Goal: Information Seeking & Learning: Learn about a topic

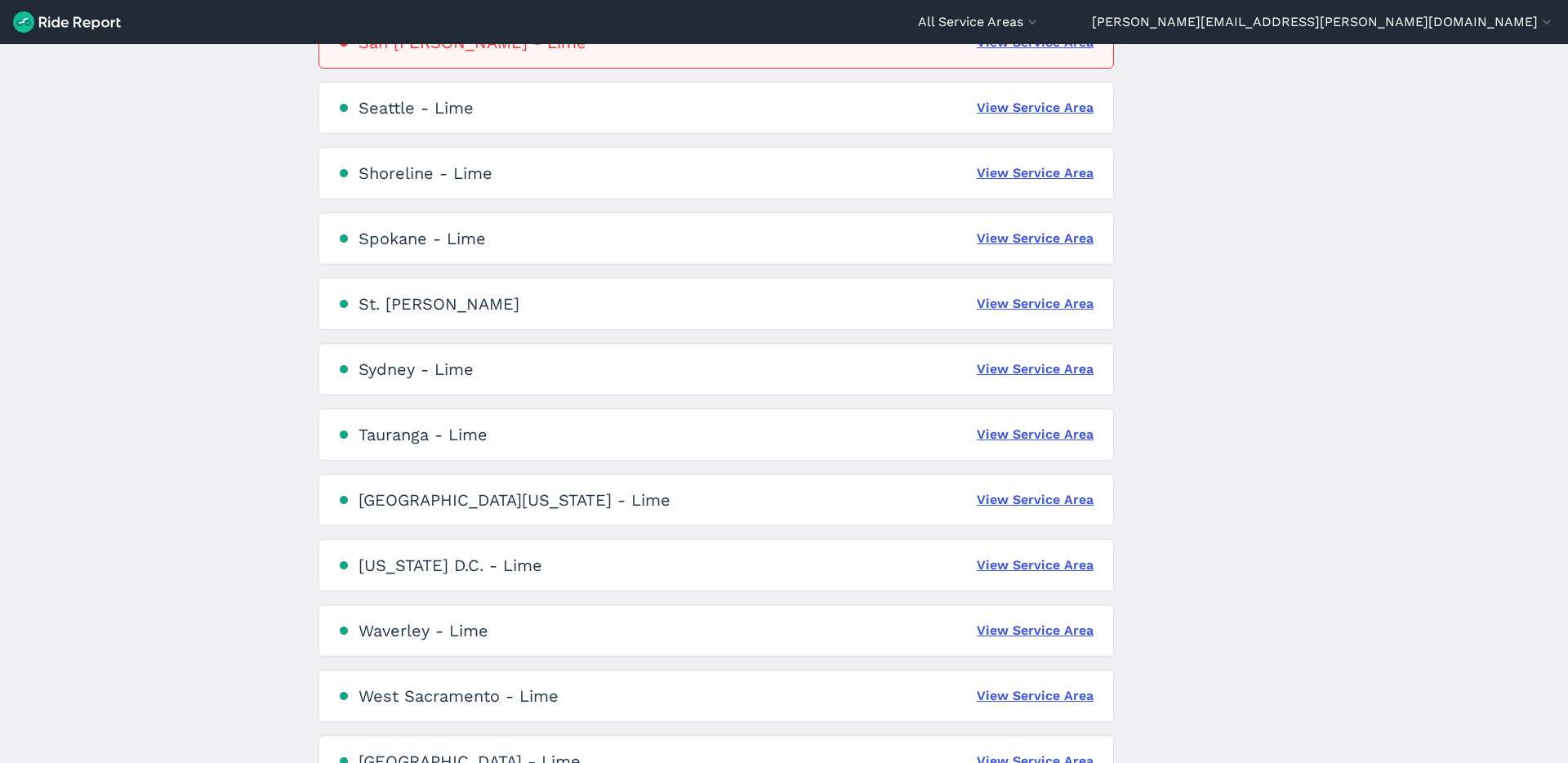
scroll to position [3401, 0]
click at [999, 109] on link "View Service Area" at bounding box center [1035, 109] width 116 height 20
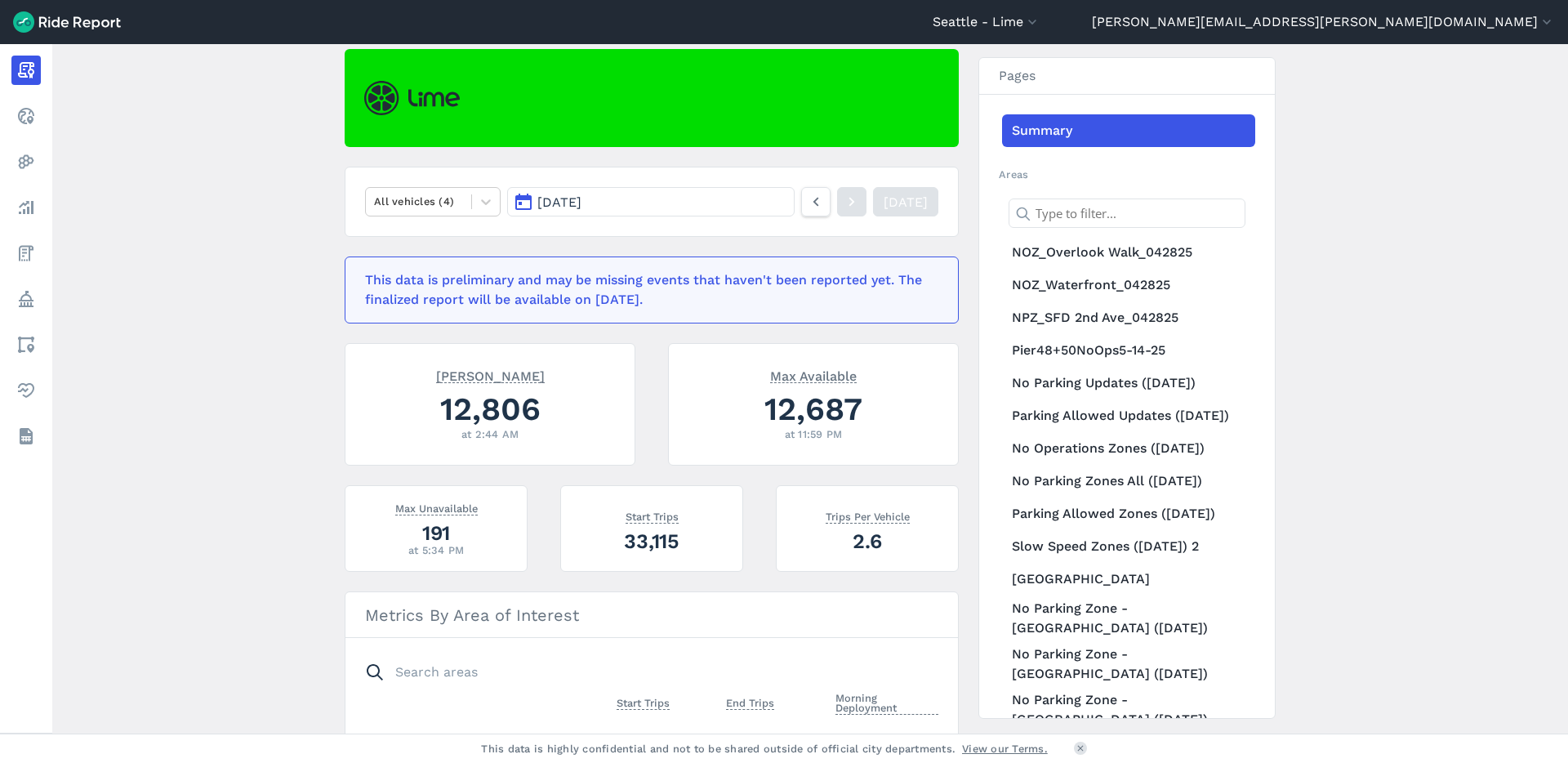
scroll to position [131, 0]
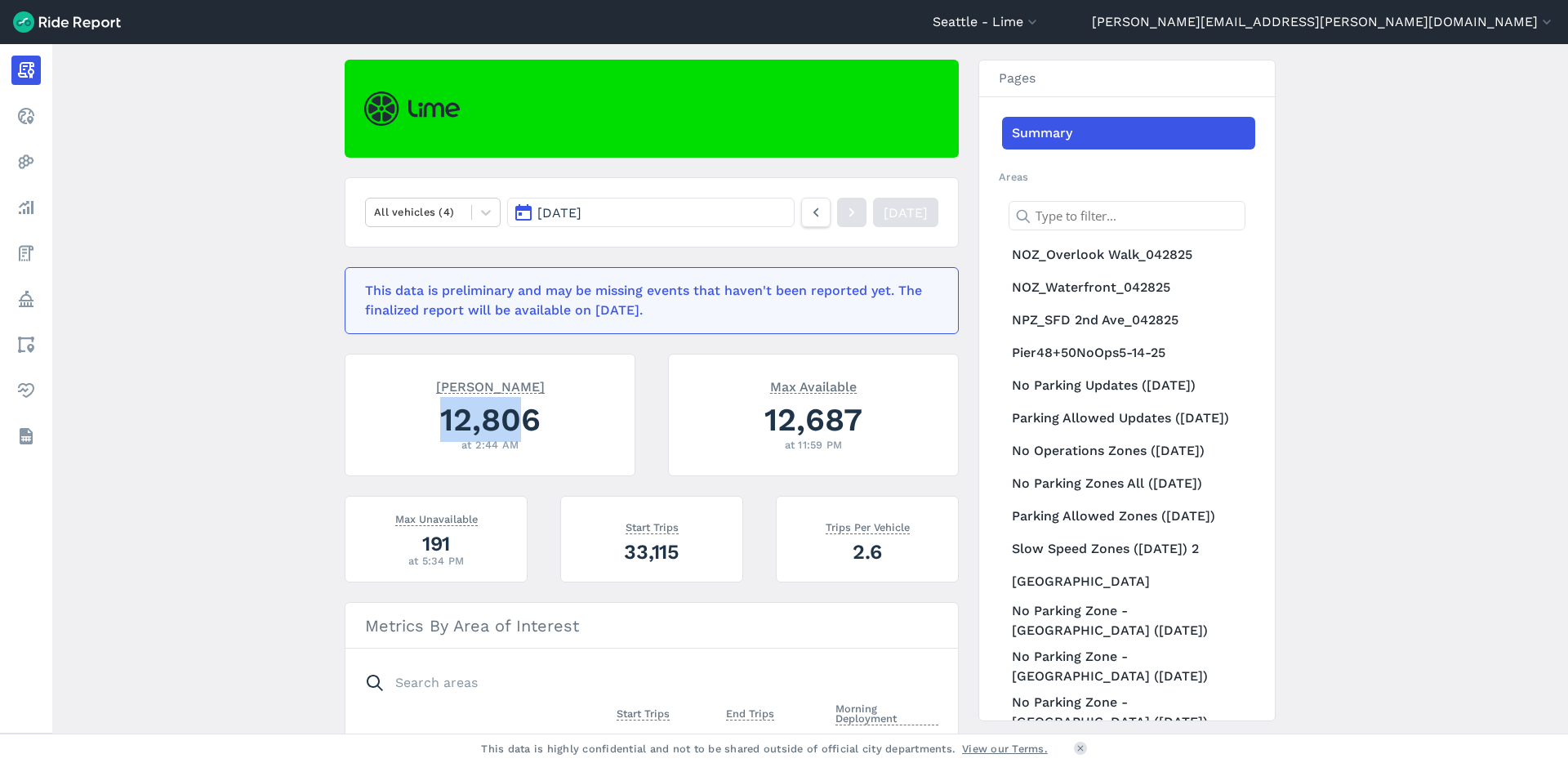
drag, startPoint x: 437, startPoint y: 414, endPoint x: 630, endPoint y: 426, distance: 193.4
click at [523, 415] on div "12,806" at bounding box center [490, 419] width 250 height 45
drag, startPoint x: 884, startPoint y: 417, endPoint x: 740, endPoint y: 426, distance: 144.3
click at [740, 426] on div "12,687" at bounding box center [814, 419] width 250 height 45
click at [379, 214] on div at bounding box center [419, 212] width 89 height 19
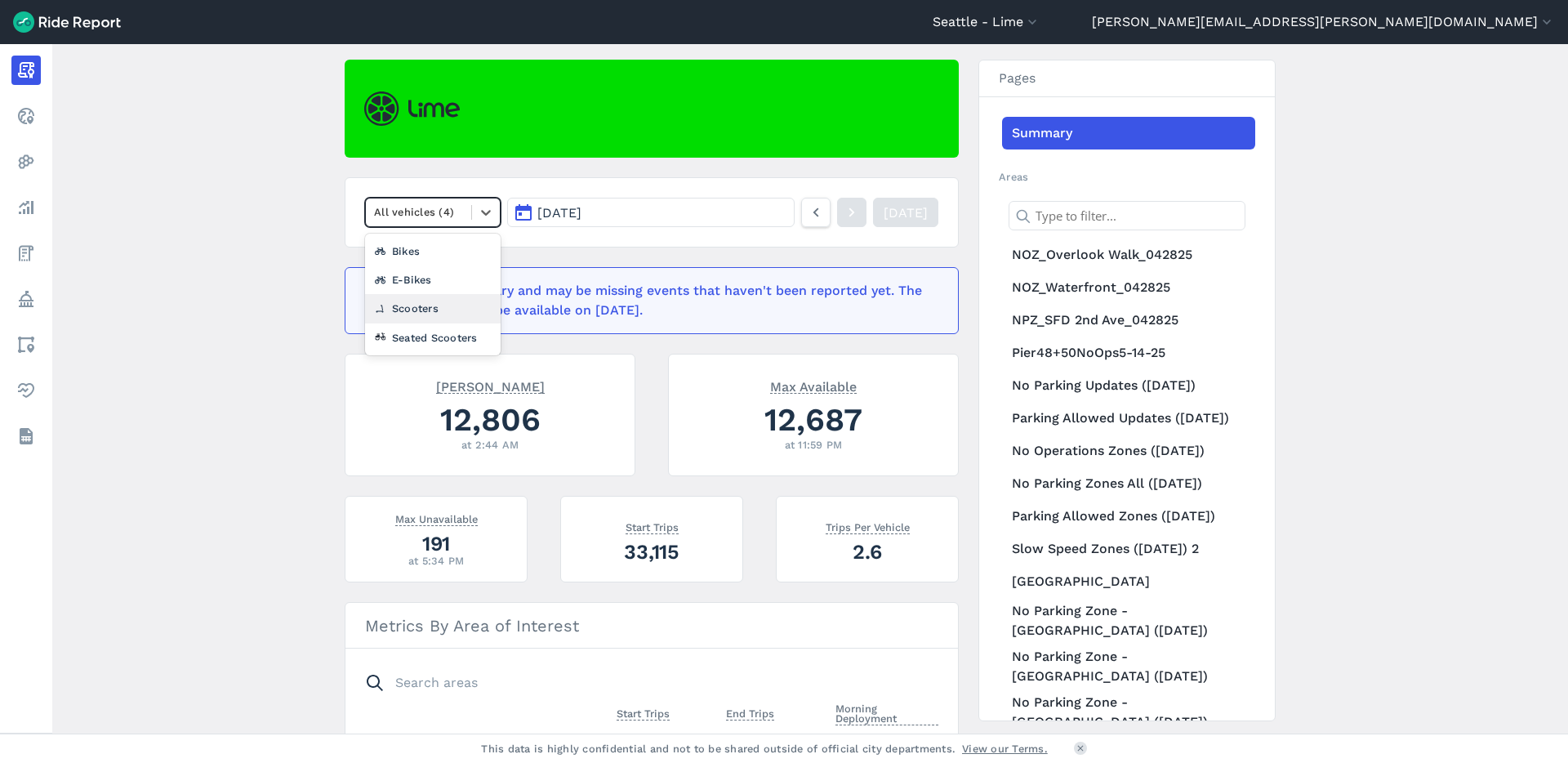
click at [387, 313] on div "Scooters" at bounding box center [432, 307] width 135 height 28
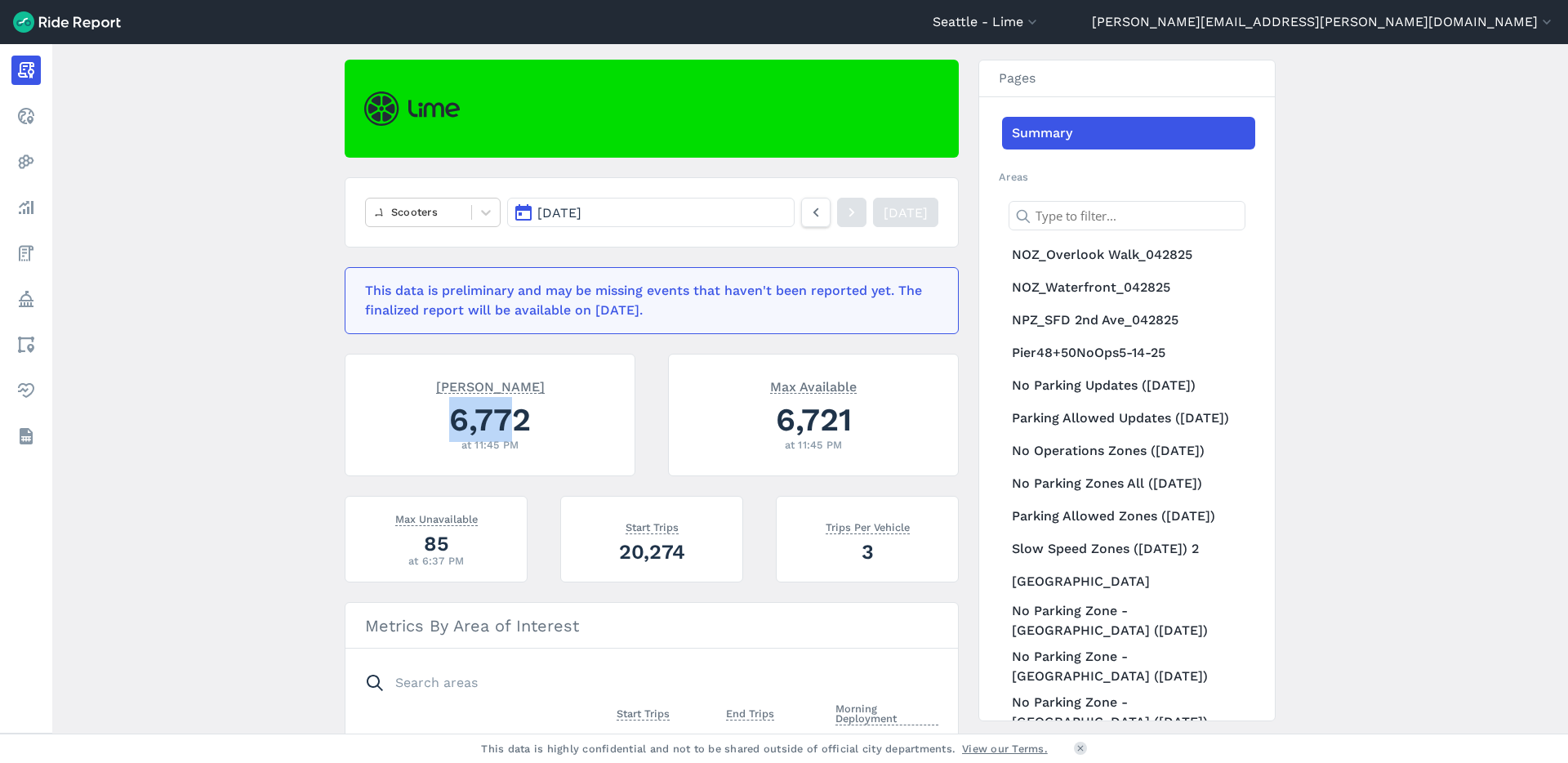
drag, startPoint x: 433, startPoint y: 420, endPoint x: 512, endPoint y: 424, distance: 79.1
click at [512, 424] on div "6,772" at bounding box center [490, 419] width 250 height 45
drag, startPoint x: 774, startPoint y: 426, endPoint x: 857, endPoint y: 421, distance: 83.2
click at [857, 421] on div "6,721" at bounding box center [814, 419] width 250 height 45
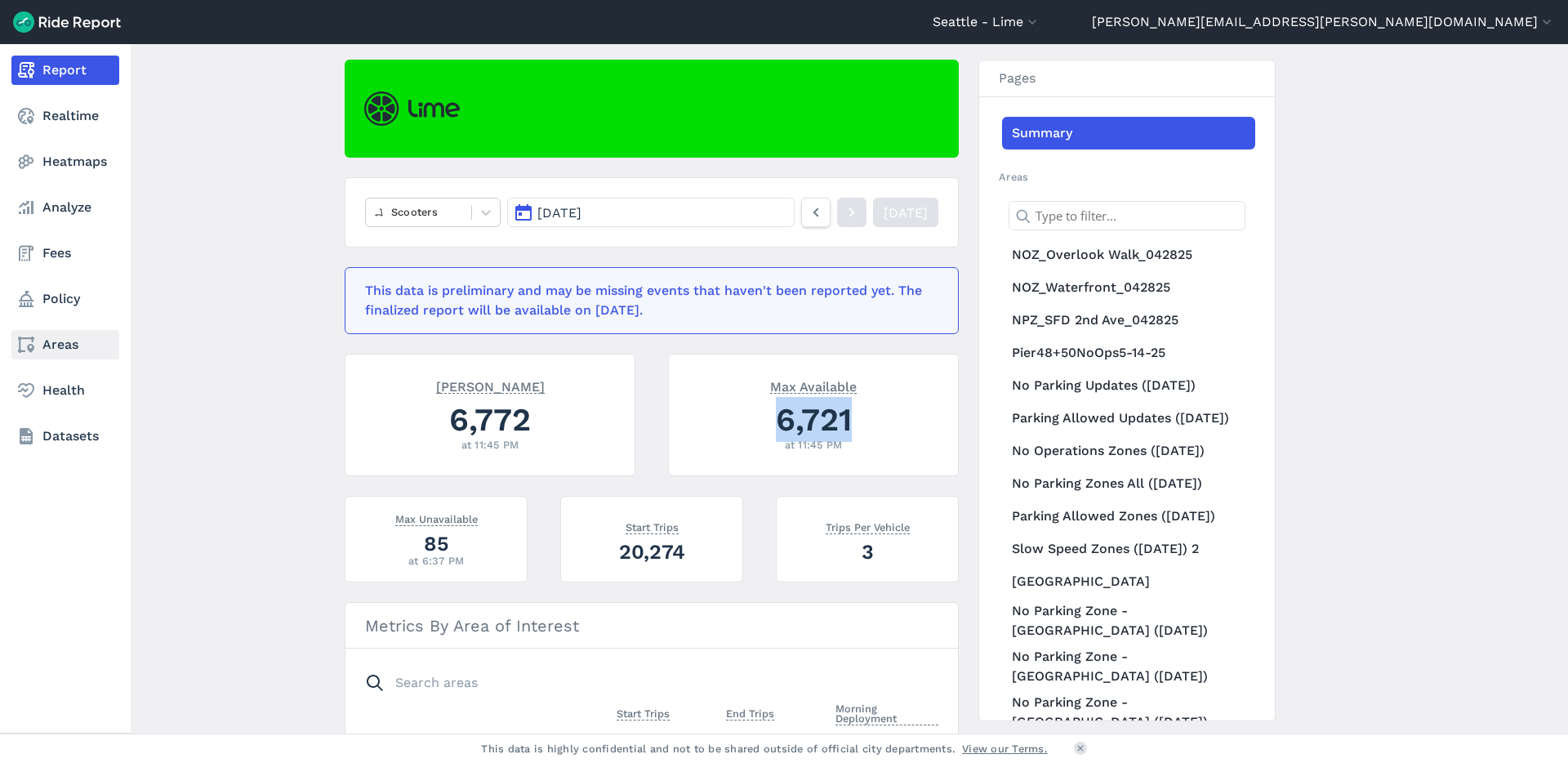
click at [35, 339] on icon at bounding box center [26, 344] width 20 height 20
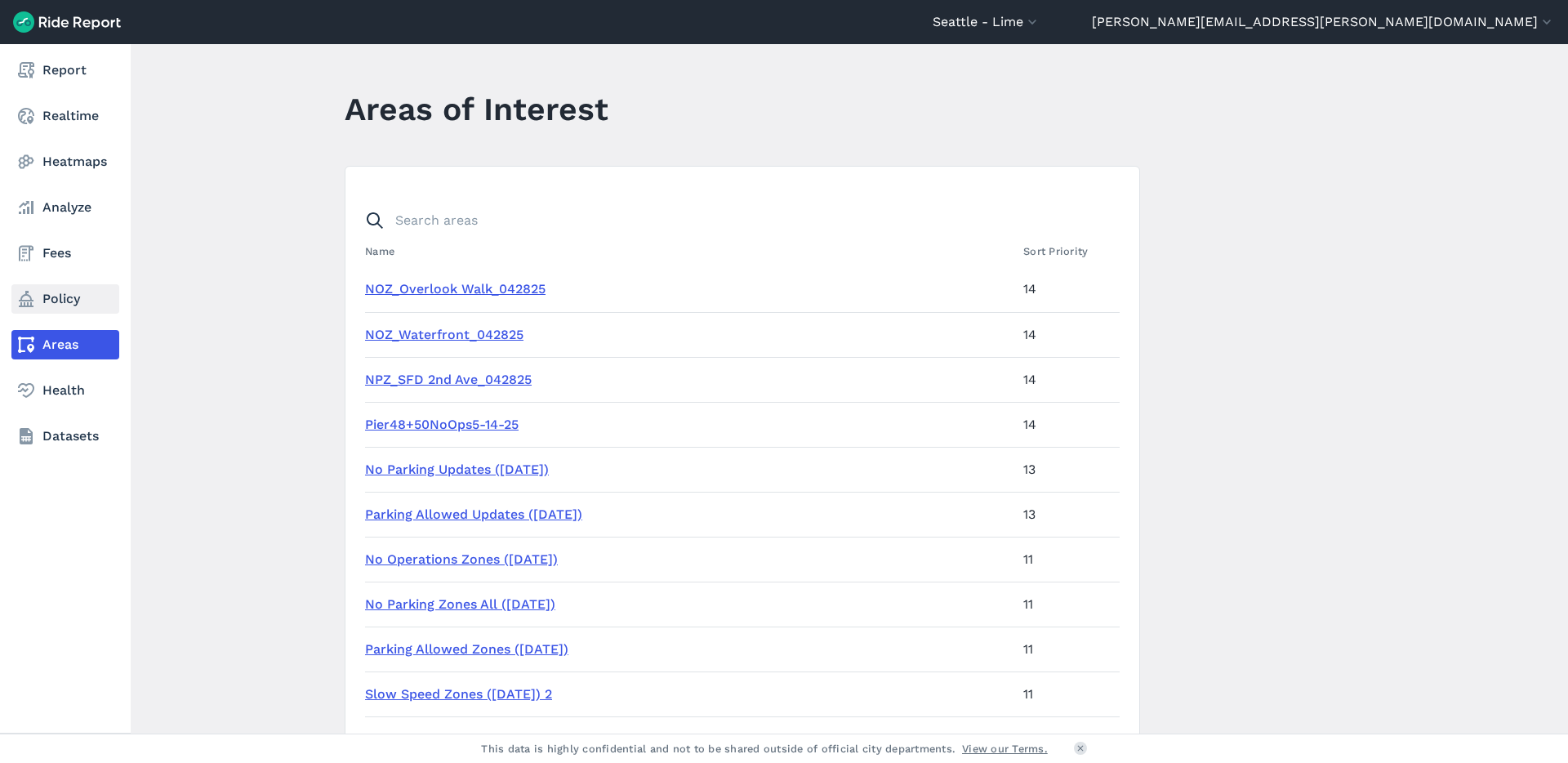
click at [38, 297] on link "Policy" at bounding box center [65, 299] width 108 height 29
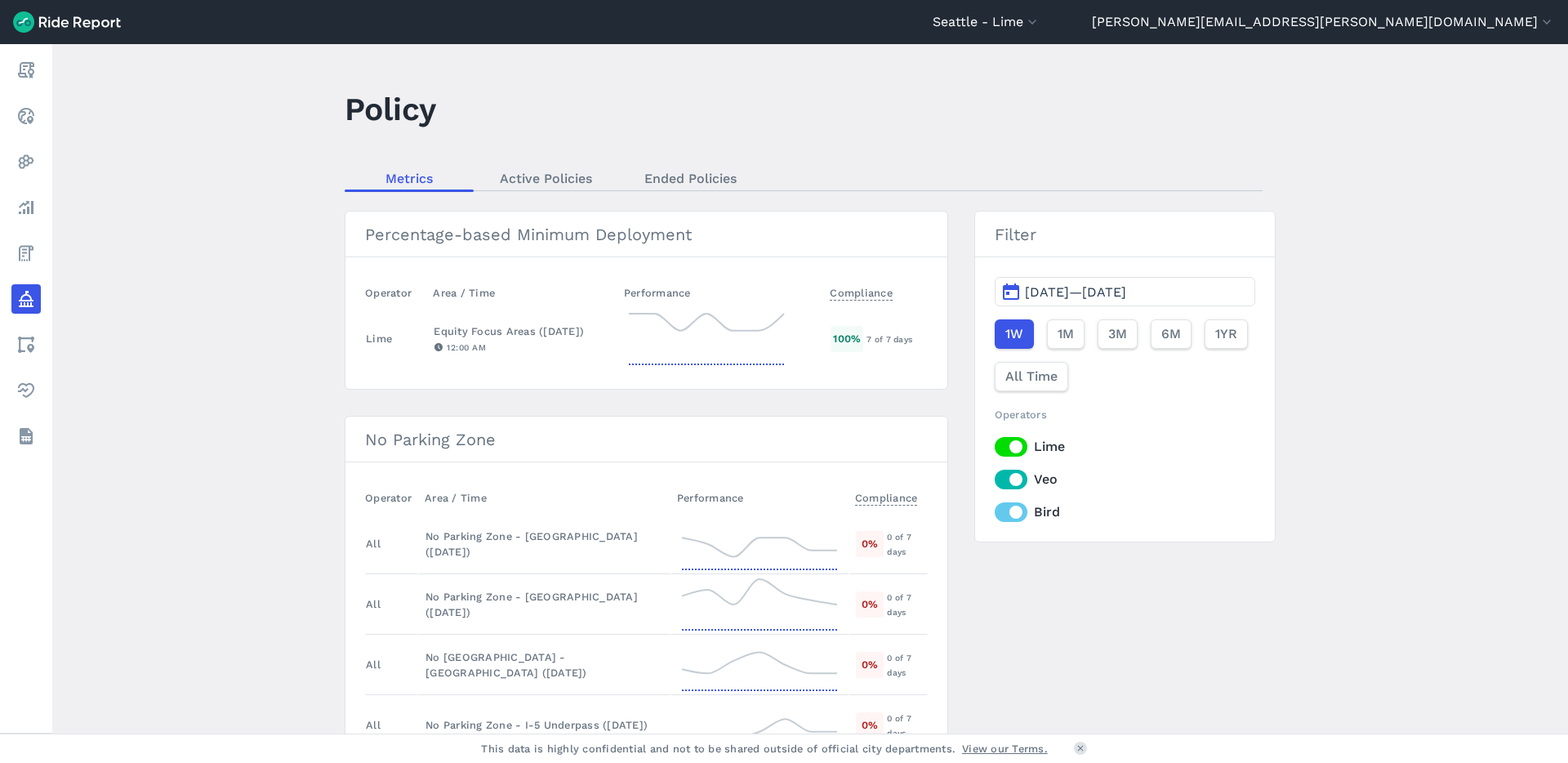
click at [1017, 480] on label "Veo" at bounding box center [1125, 479] width 260 height 20
click at [995, 480] on input "Veo" at bounding box center [995, 474] width 0 height 10
click at [1009, 508] on label "Bird" at bounding box center [1125, 511] width 260 height 20
click at [995, 508] on input "Bird" at bounding box center [995, 507] width 0 height 10
drag, startPoint x: 365, startPoint y: 444, endPoint x: 522, endPoint y: 441, distance: 157.0
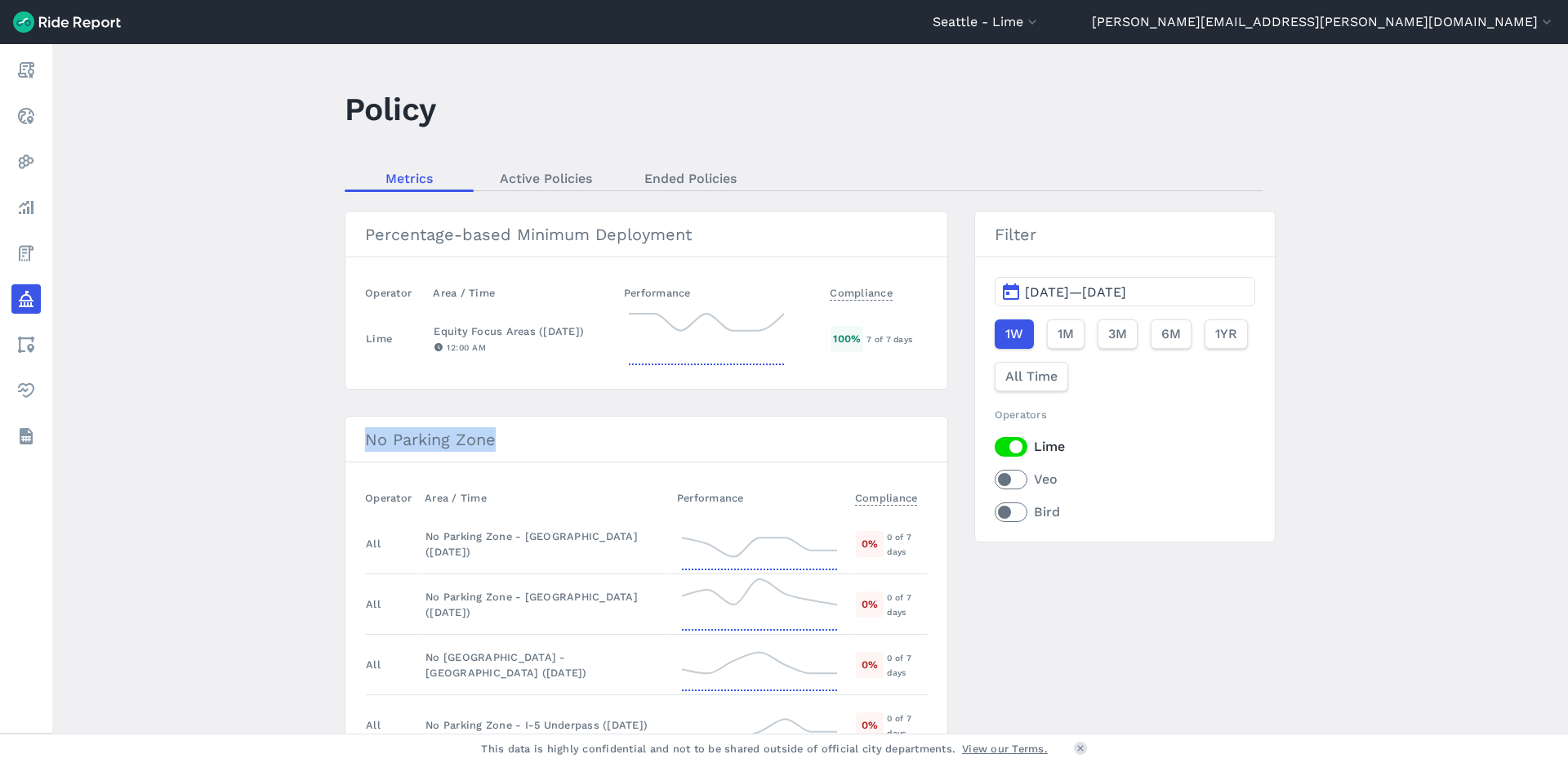
click at [522, 441] on h3 "No Parking Zone" at bounding box center [646, 438] width 602 height 45
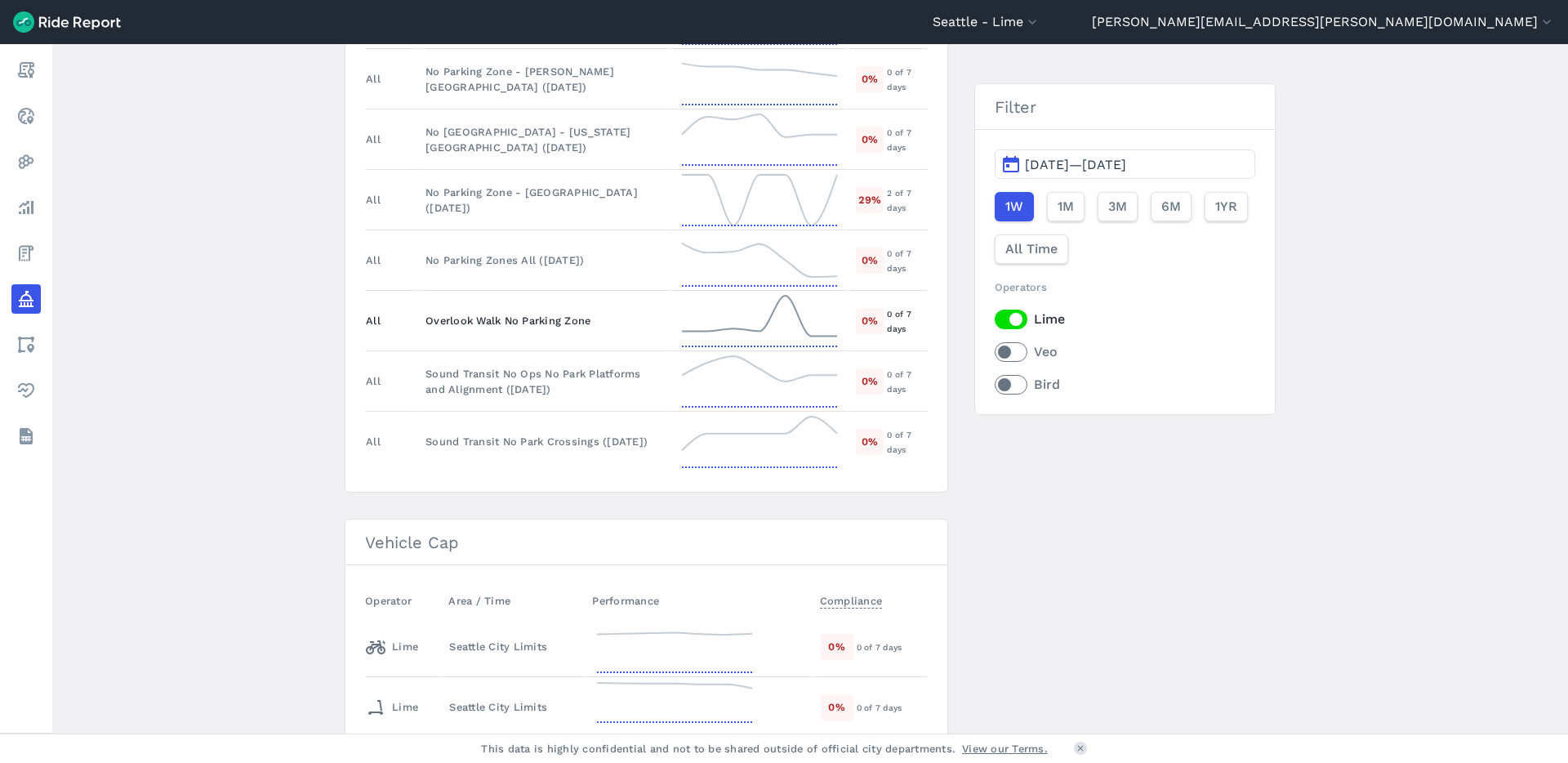
scroll to position [1213, 0]
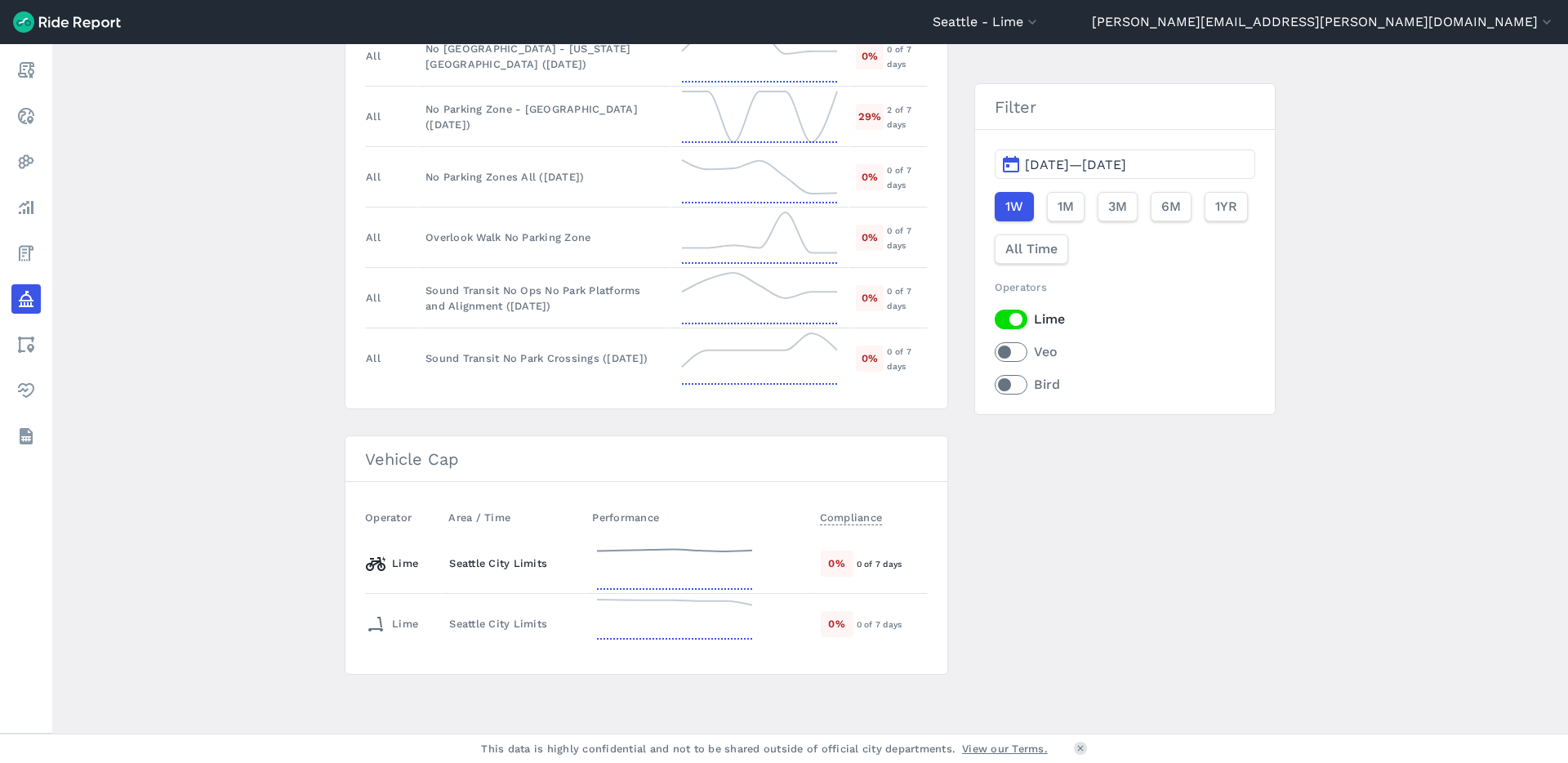
click at [615, 550] on icon at bounding box center [674, 551] width 155 height 2
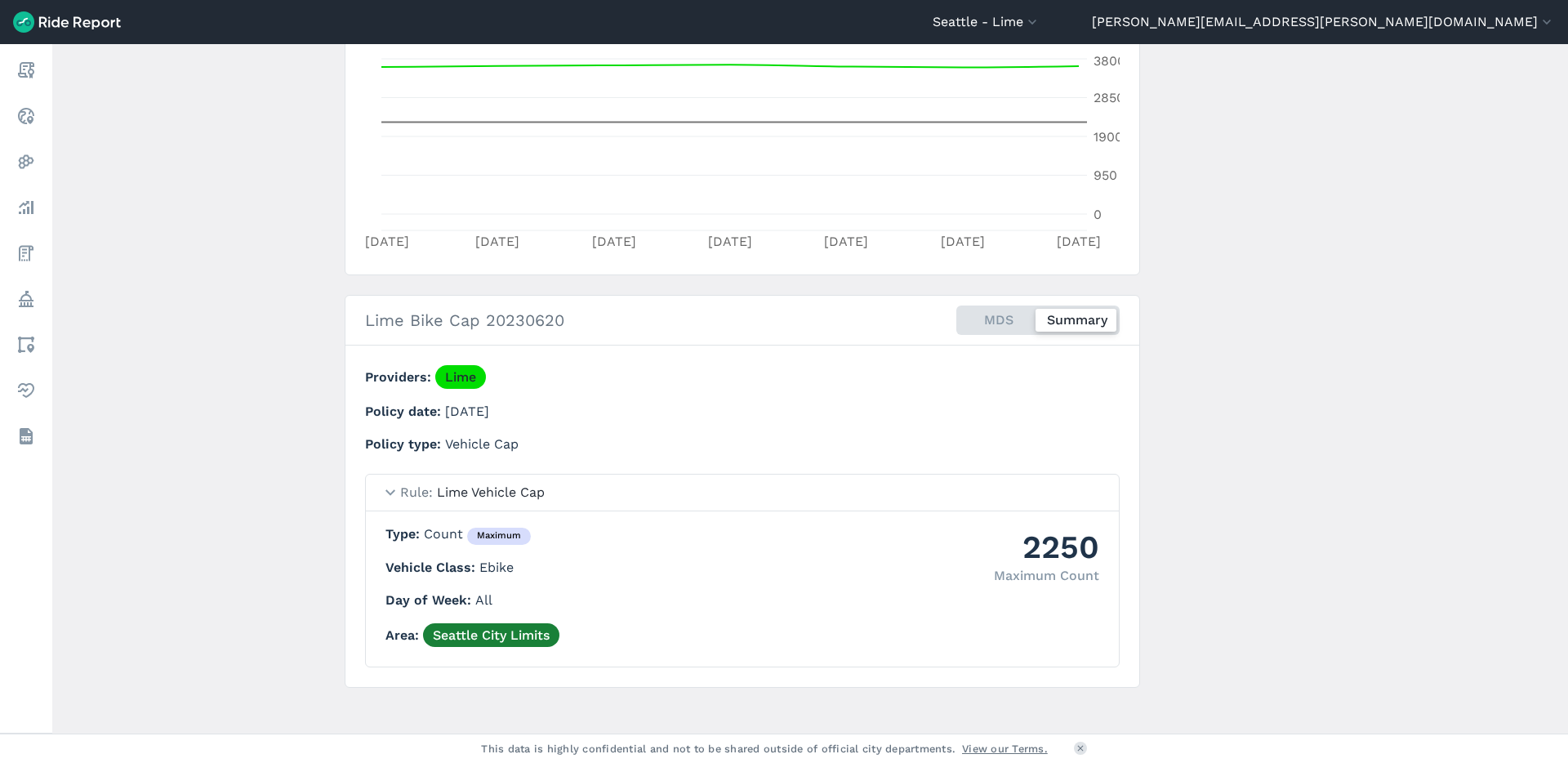
scroll to position [371, 0]
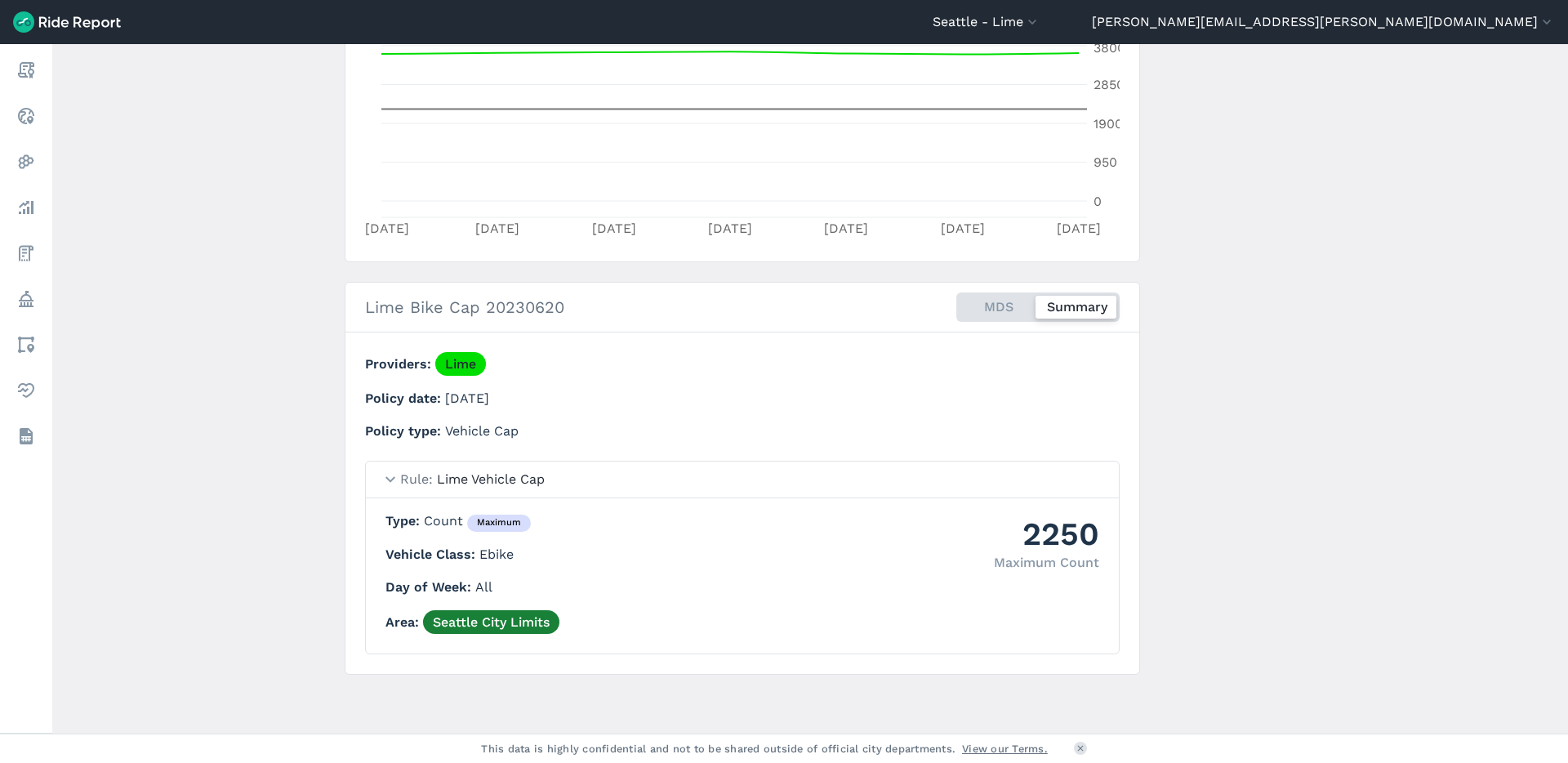
drag, startPoint x: 1022, startPoint y: 536, endPoint x: 1148, endPoint y: 520, distance: 127.0
click at [1148, 520] on main "Lime Bike Cap 20230620 Policy ← Back to Policies Export Metrics [DATE]—[DATE] C…" at bounding box center [810, 388] width 1516 height 689
click at [1076, 546] on div "2250" at bounding box center [1046, 534] width 105 height 45
click at [1075, 539] on div "2250" at bounding box center [1046, 534] width 105 height 45
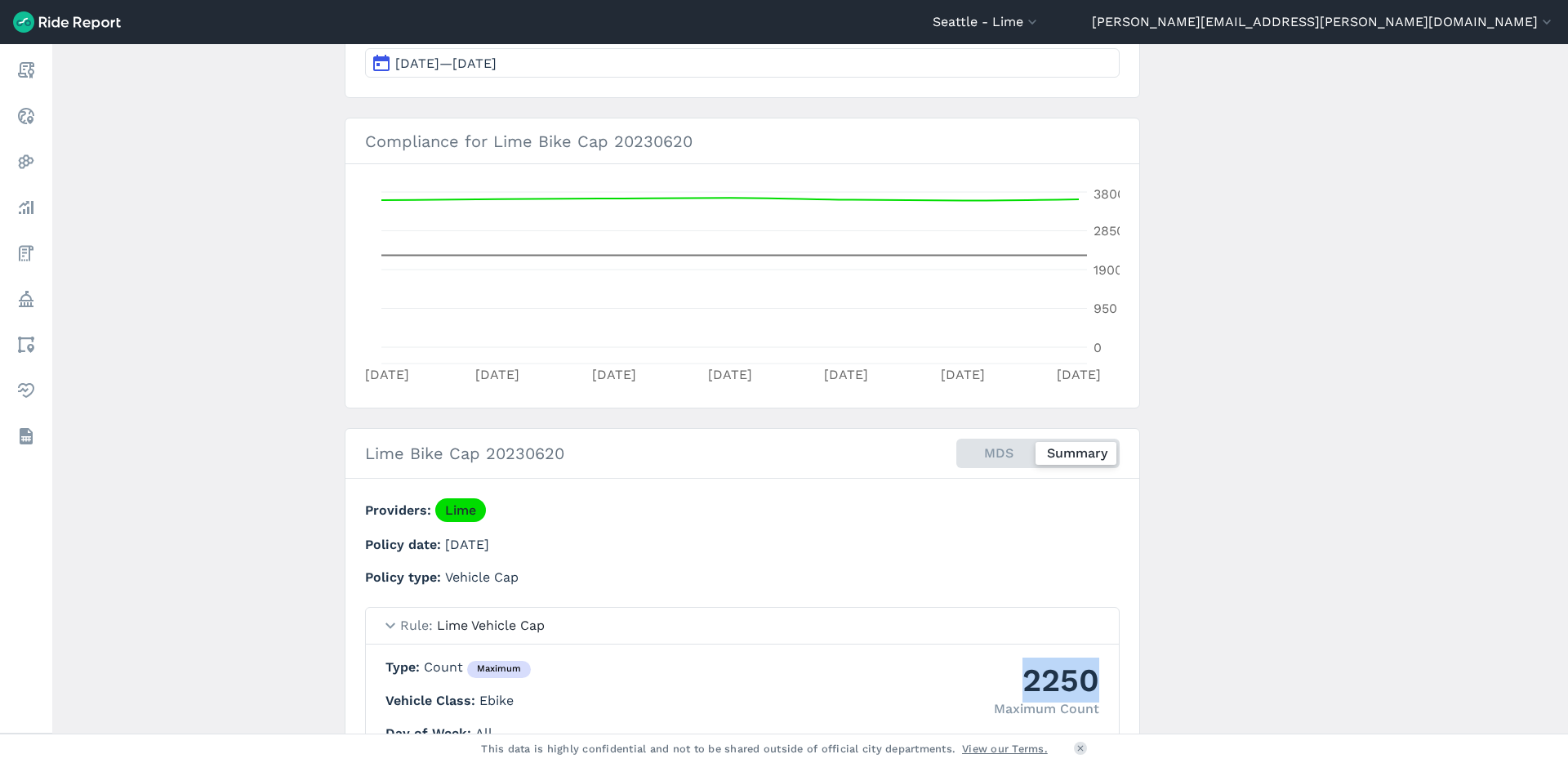
scroll to position [194, 0]
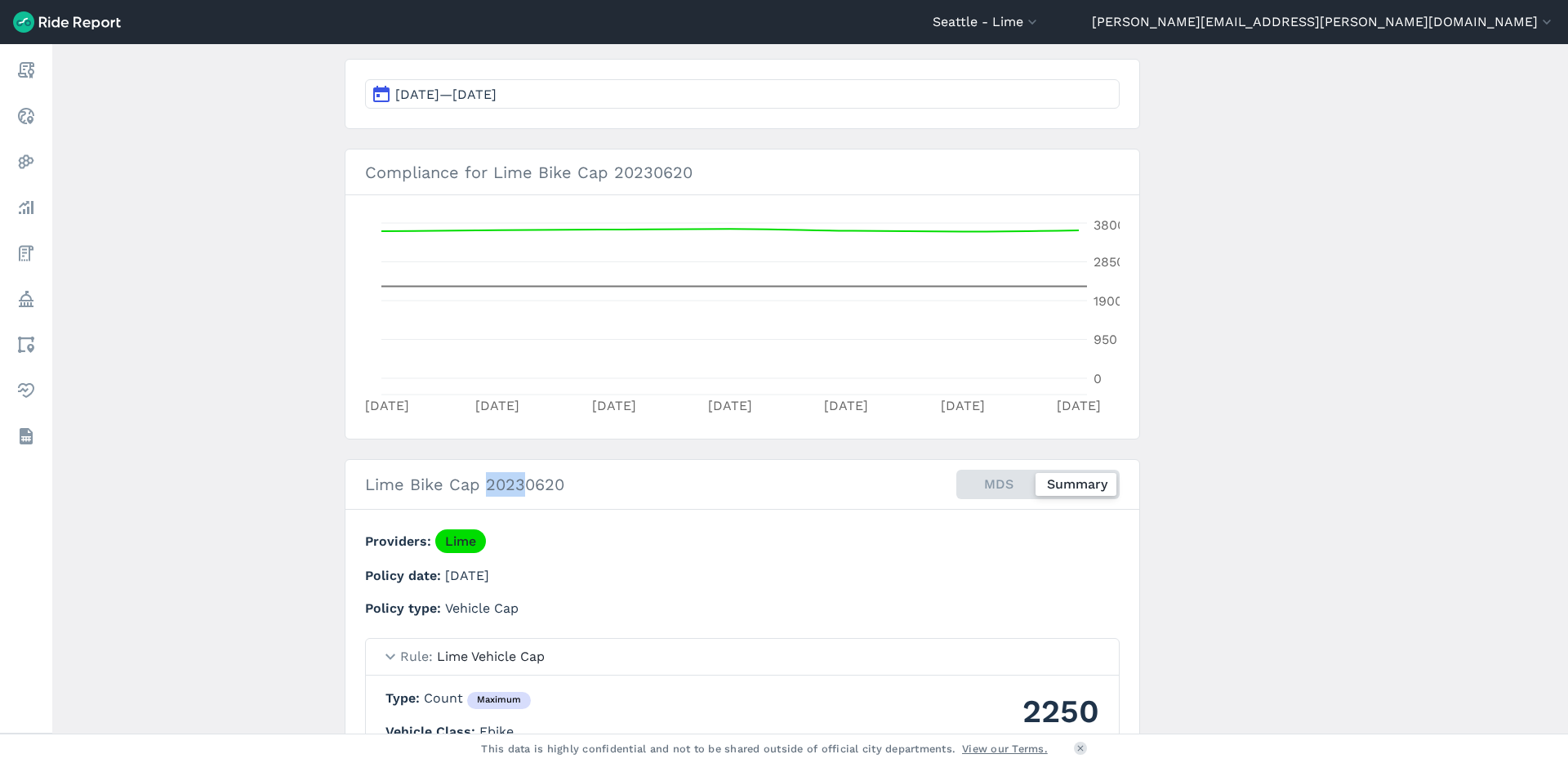
drag, startPoint x: 486, startPoint y: 487, endPoint x: 526, endPoint y: 487, distance: 40.0
click at [526, 487] on h2 "Lime Bike Cap 20230620" at bounding box center [464, 484] width 200 height 25
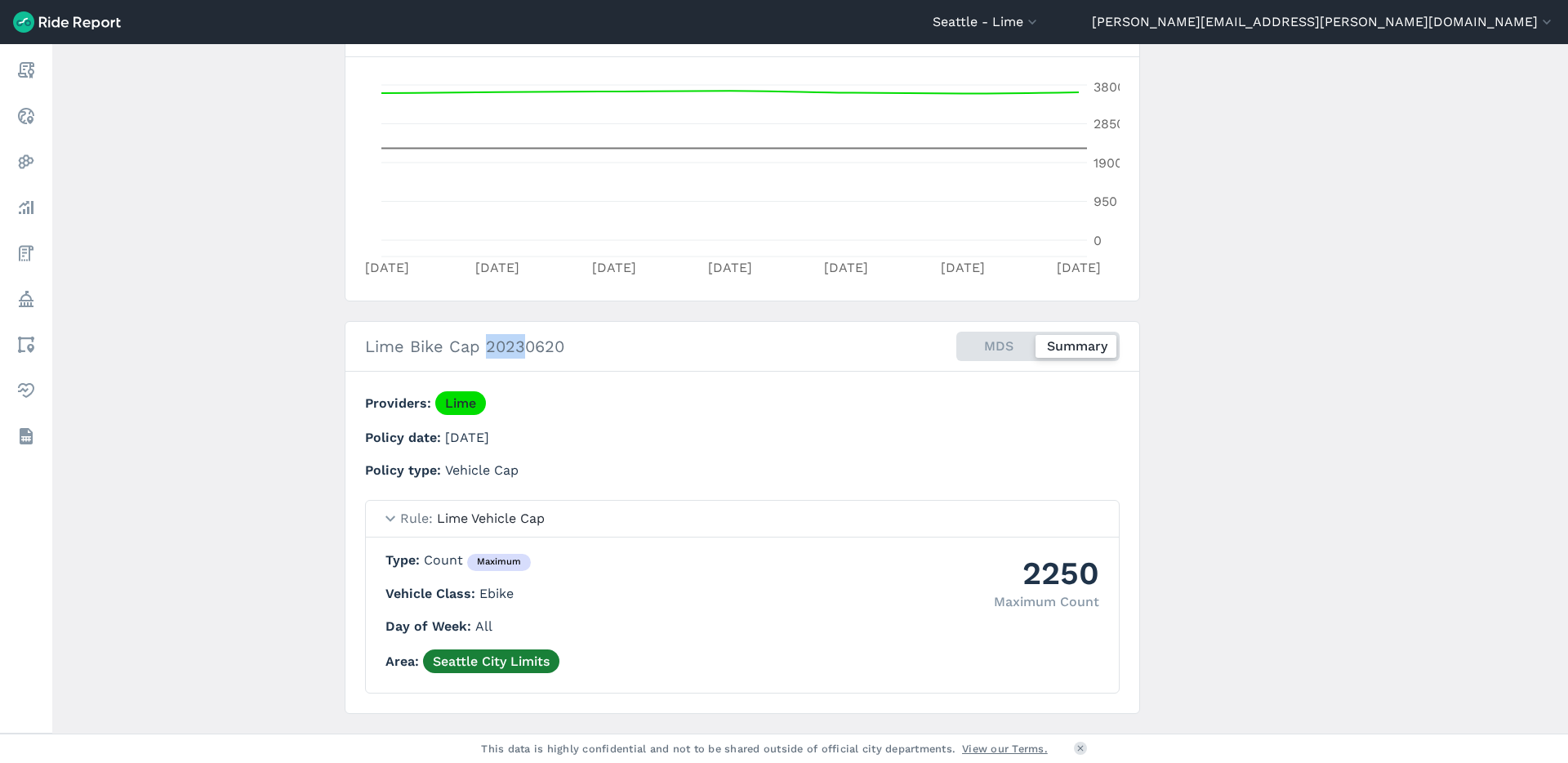
scroll to position [371, 0]
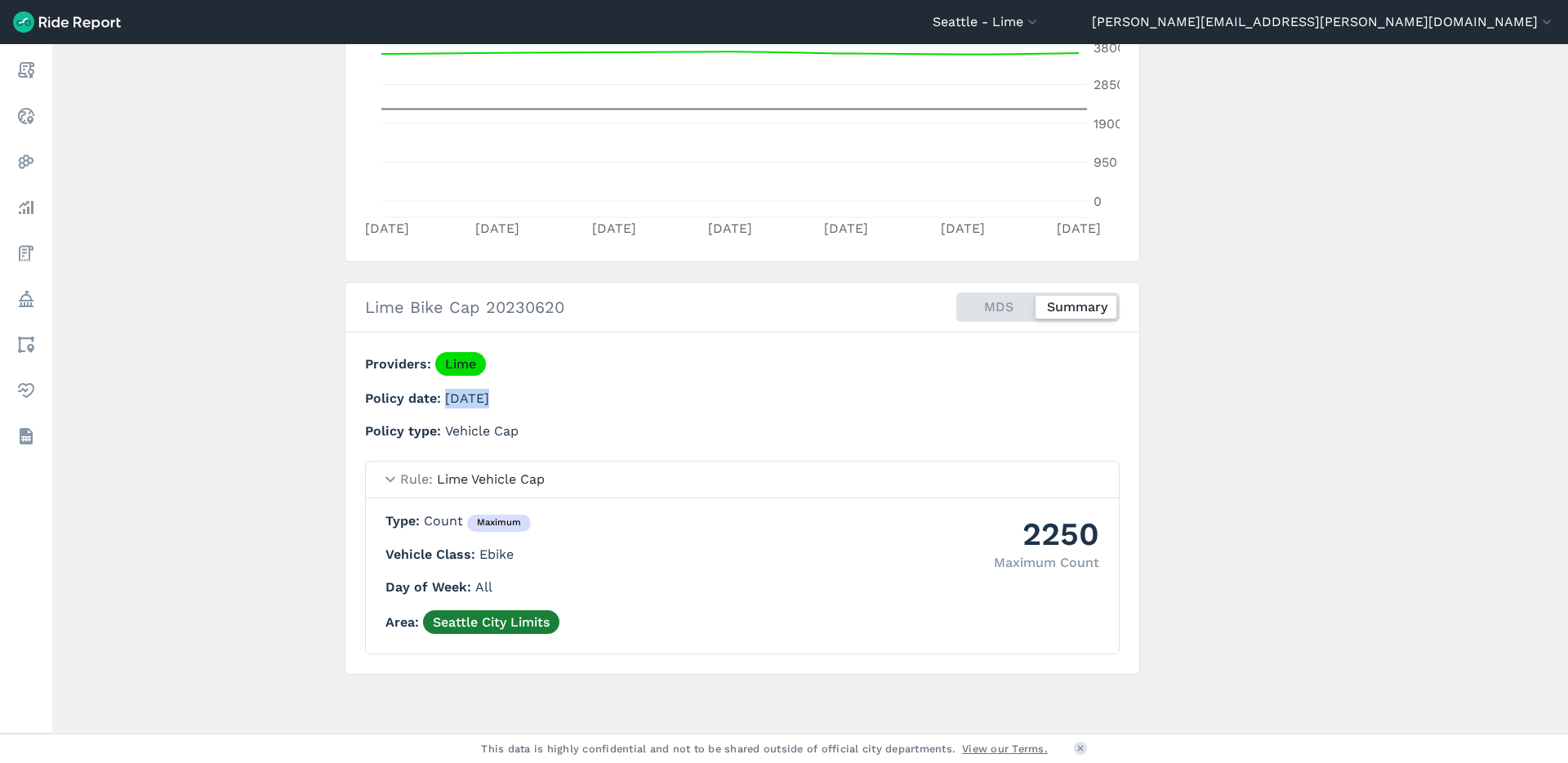
drag, startPoint x: 443, startPoint y: 396, endPoint x: 530, endPoint y: 412, distance: 88.5
click at [529, 409] on div "Providers Lime Policy date [DATE] Policy type Vehicle Cap" at bounding box center [677, 396] width 623 height 89
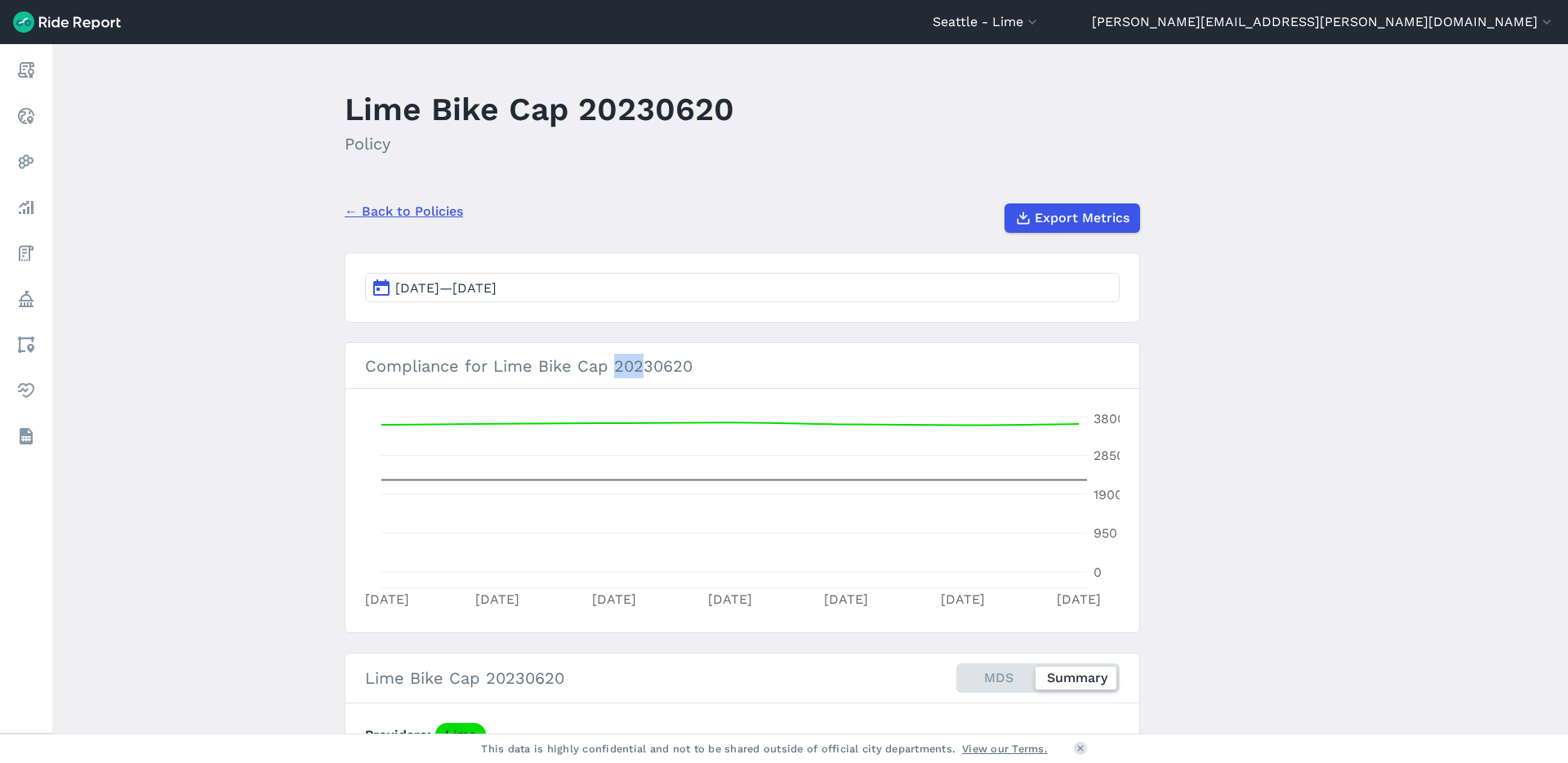
drag, startPoint x: 614, startPoint y: 369, endPoint x: 643, endPoint y: 370, distance: 29.0
click at [643, 370] on h3 "Compliance for Lime Bike Cap 20230620" at bounding box center [742, 366] width 794 height 45
click at [459, 206] on div "← Back to Policies Export Metrics" at bounding box center [742, 212] width 796 height 43
click at [446, 218] on link "← Back to Policies" at bounding box center [403, 212] width 118 height 20
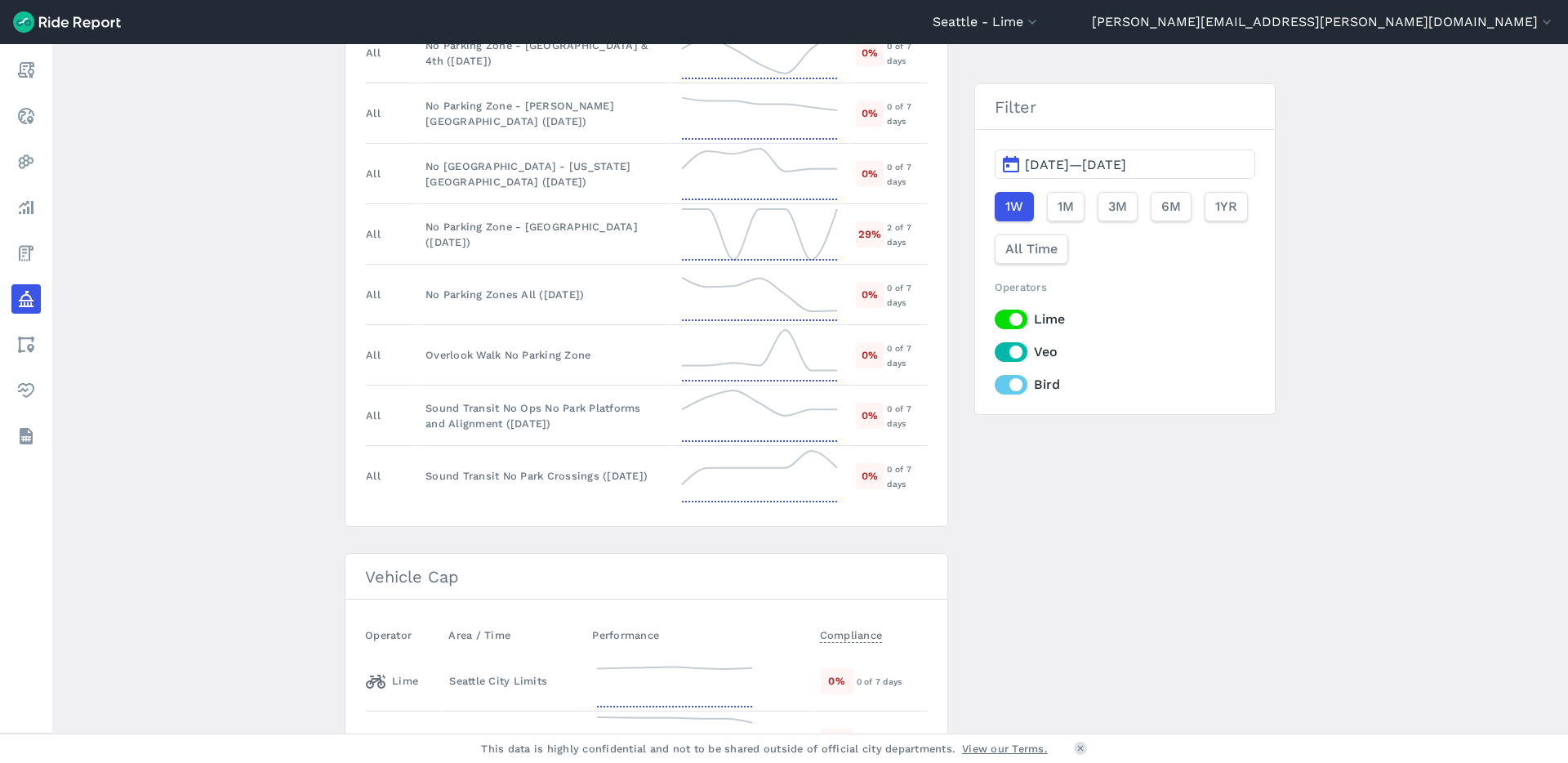
scroll to position [1213, 0]
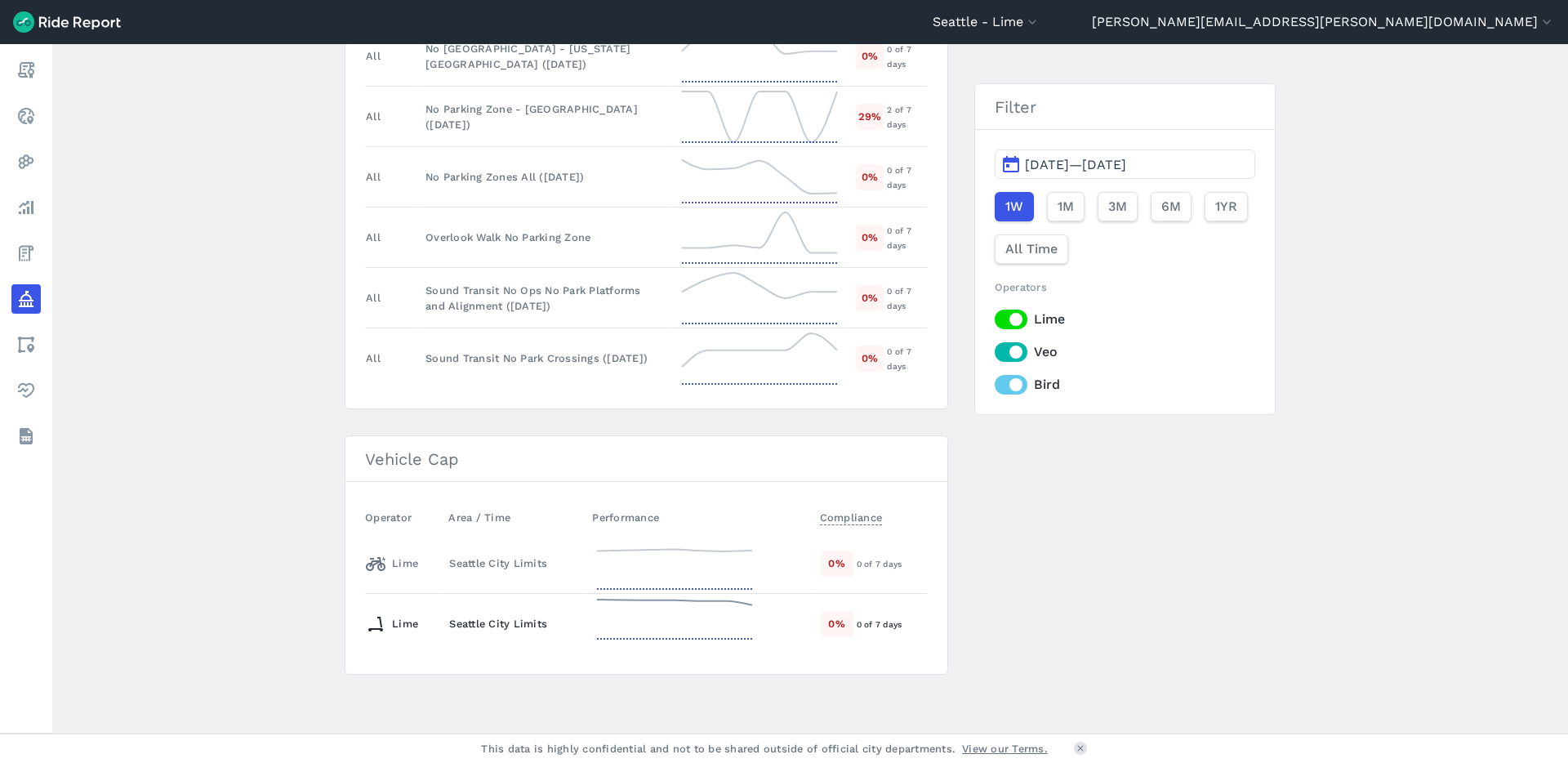
click at [695, 634] on icon at bounding box center [674, 623] width 164 height 59
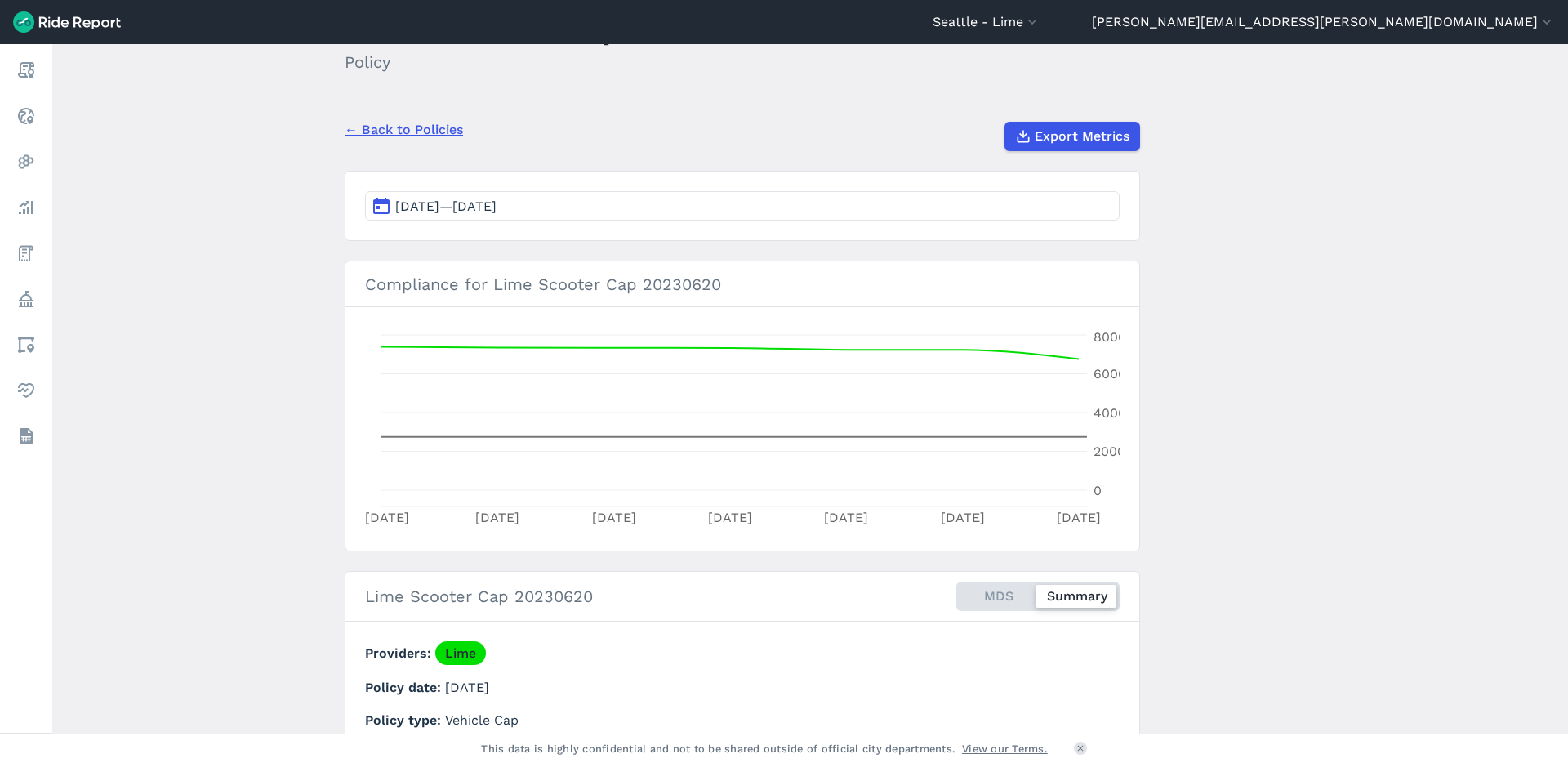
scroll to position [371, 0]
